Goal: Task Accomplishment & Management: Manage account settings

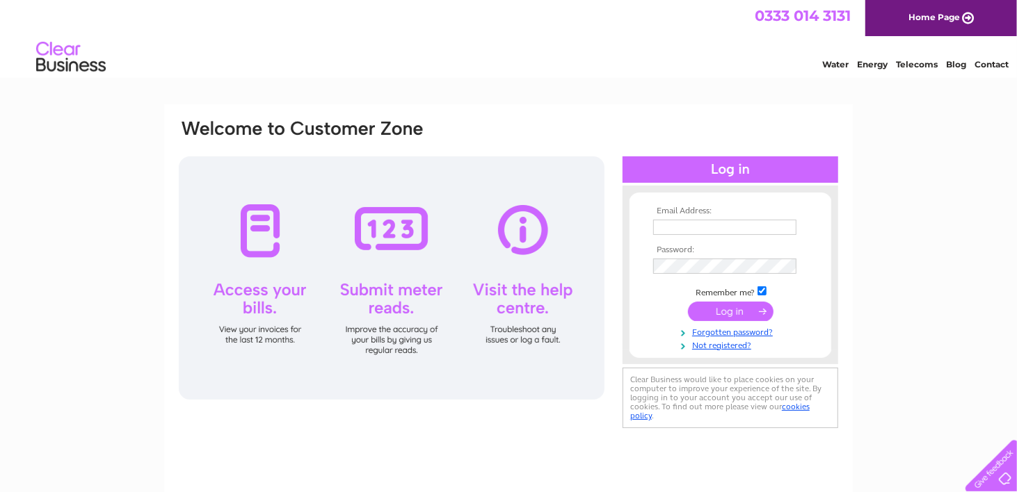
type input "paul@cclcomponents.com"
click at [721, 310] on input "submit" at bounding box center [731, 311] width 86 height 19
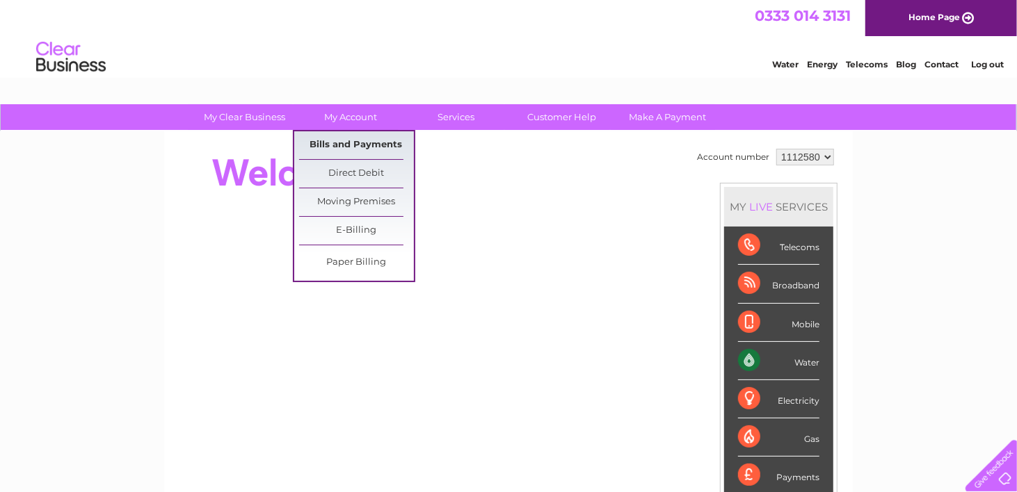
click at [338, 138] on link "Bills and Payments" at bounding box center [356, 145] width 115 height 28
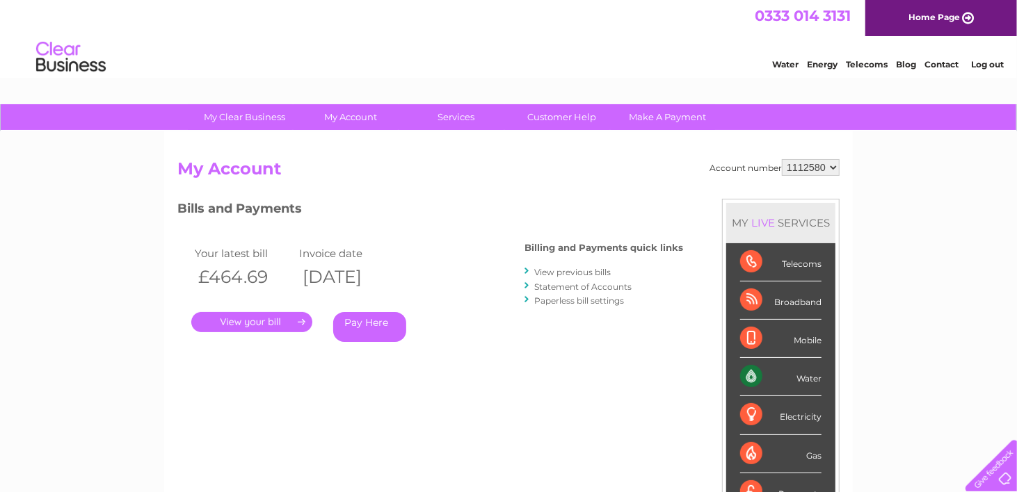
click at [255, 324] on link "." at bounding box center [251, 322] width 121 height 20
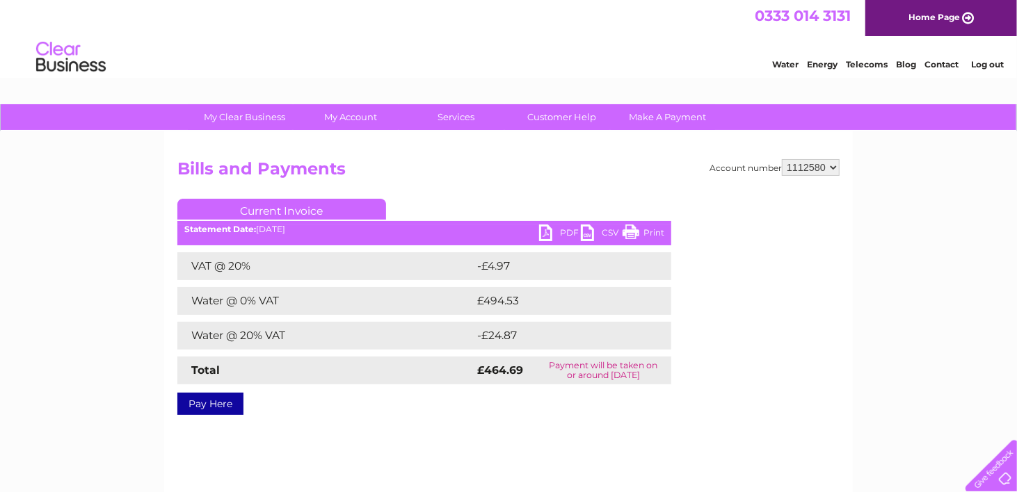
click at [551, 234] on link "PDF" at bounding box center [560, 235] width 42 height 20
